Goal: Task Accomplishment & Management: Manage account settings

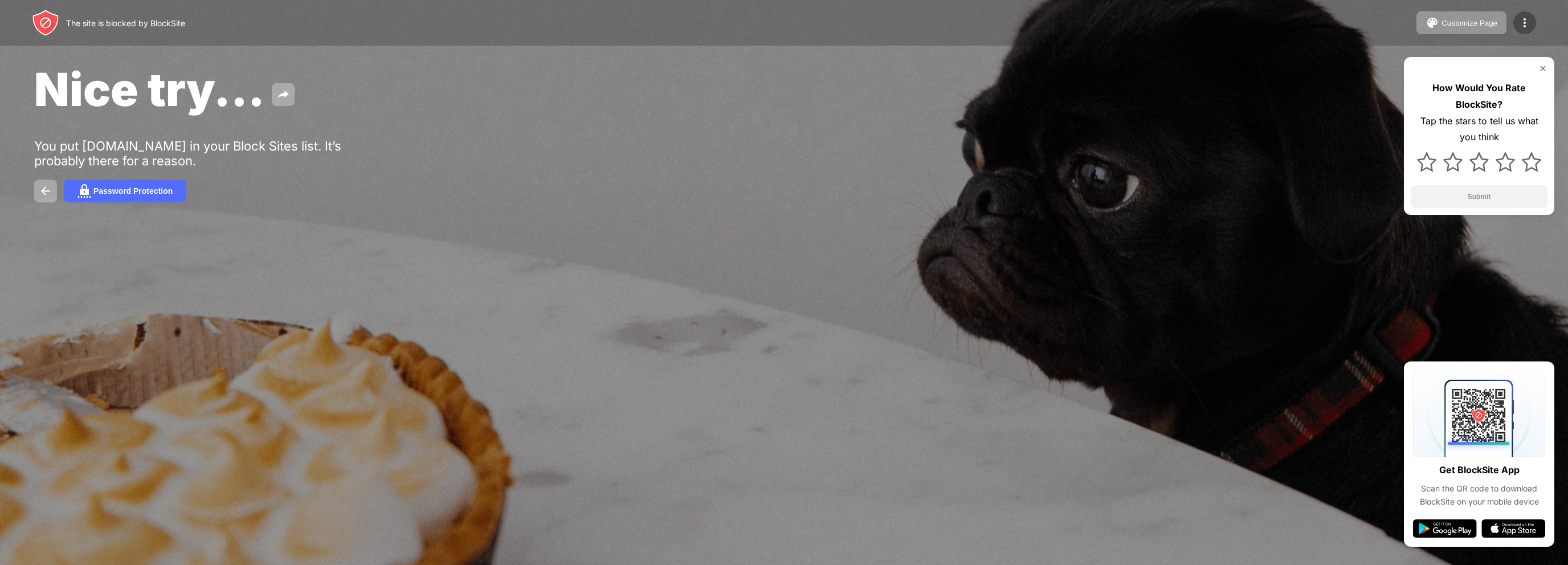
click at [1513, 24] on div at bounding box center [1525, 23] width 23 height 23
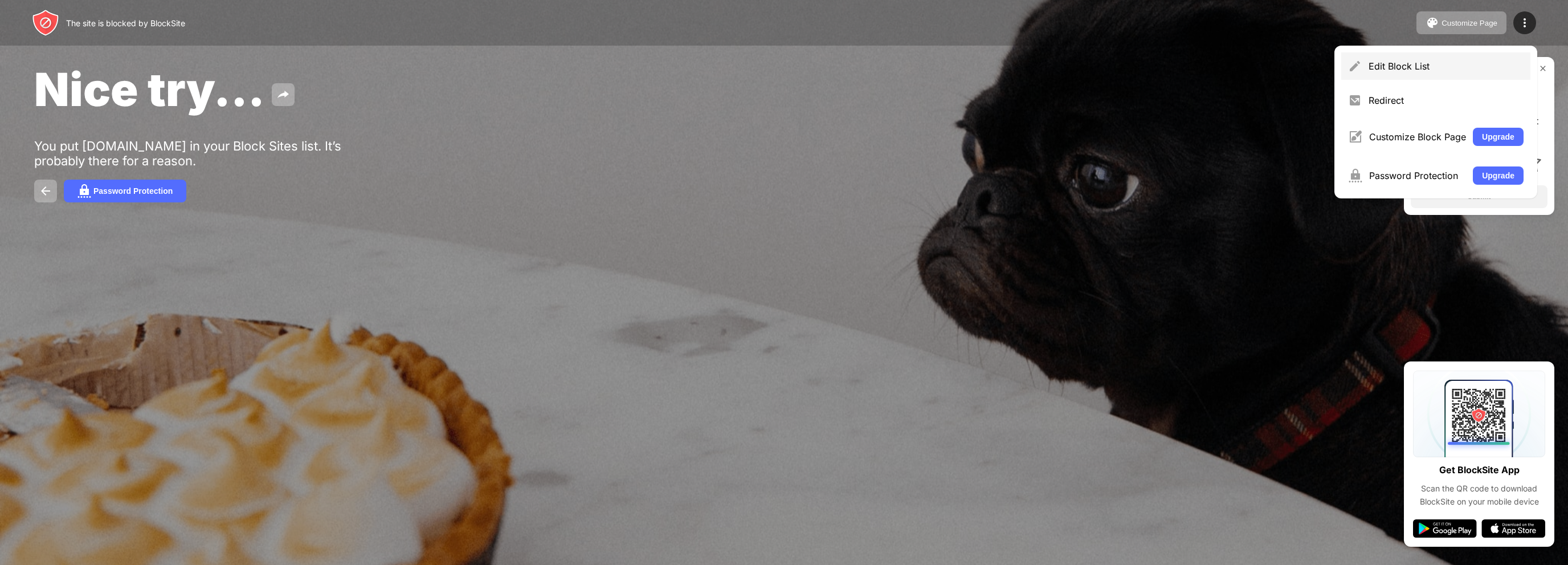
click at [1429, 60] on div "Edit Block List" at bounding box center [1436, 66] width 189 height 28
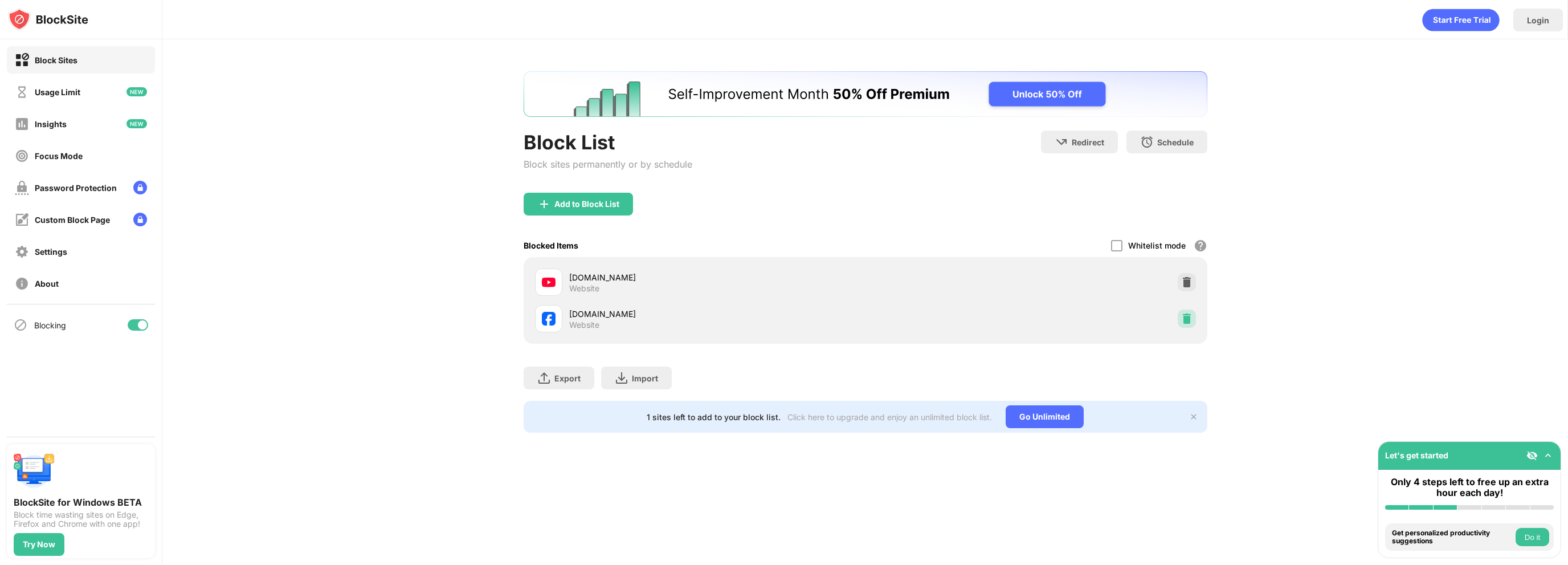
click at [1185, 322] on img at bounding box center [1186, 318] width 11 height 11
